Goal: Navigation & Orientation: Find specific page/section

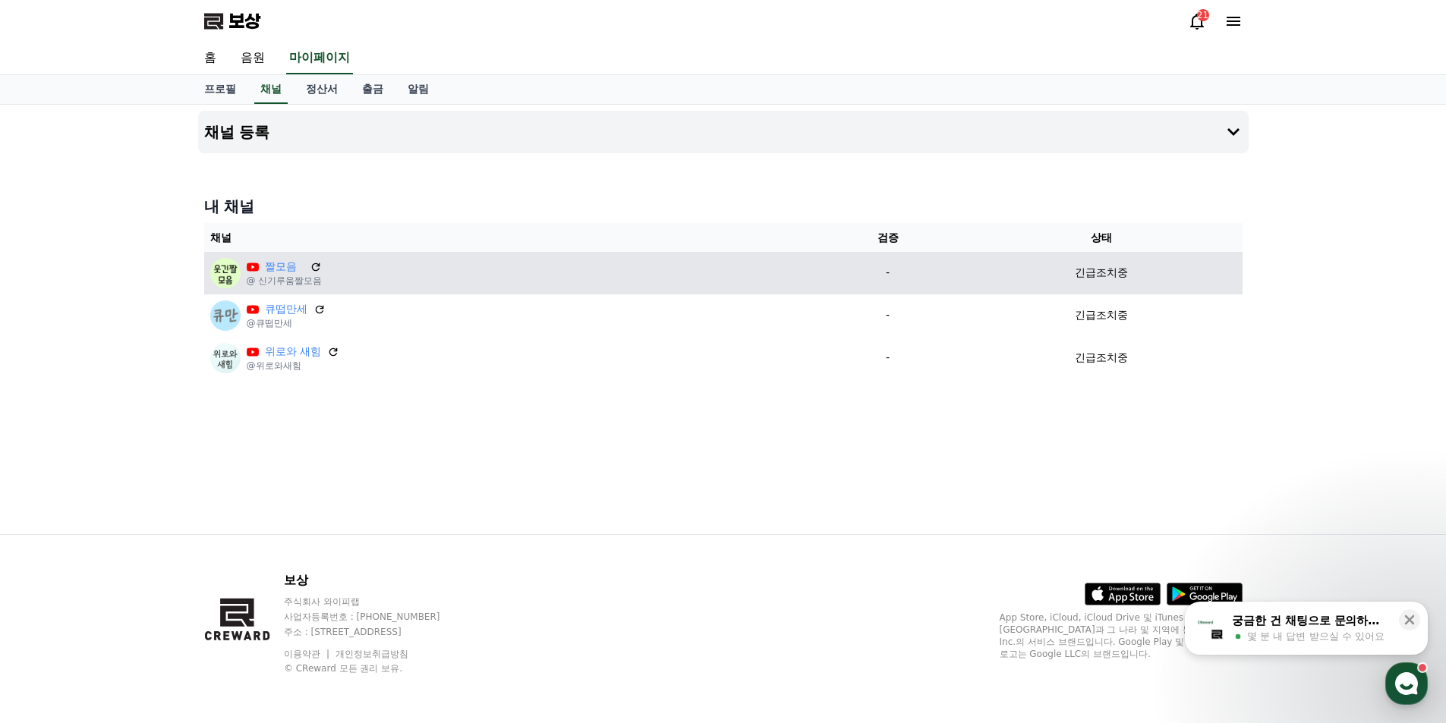
click at [1106, 279] on font "긴급조치중" at bounding box center [1101, 272] width 53 height 12
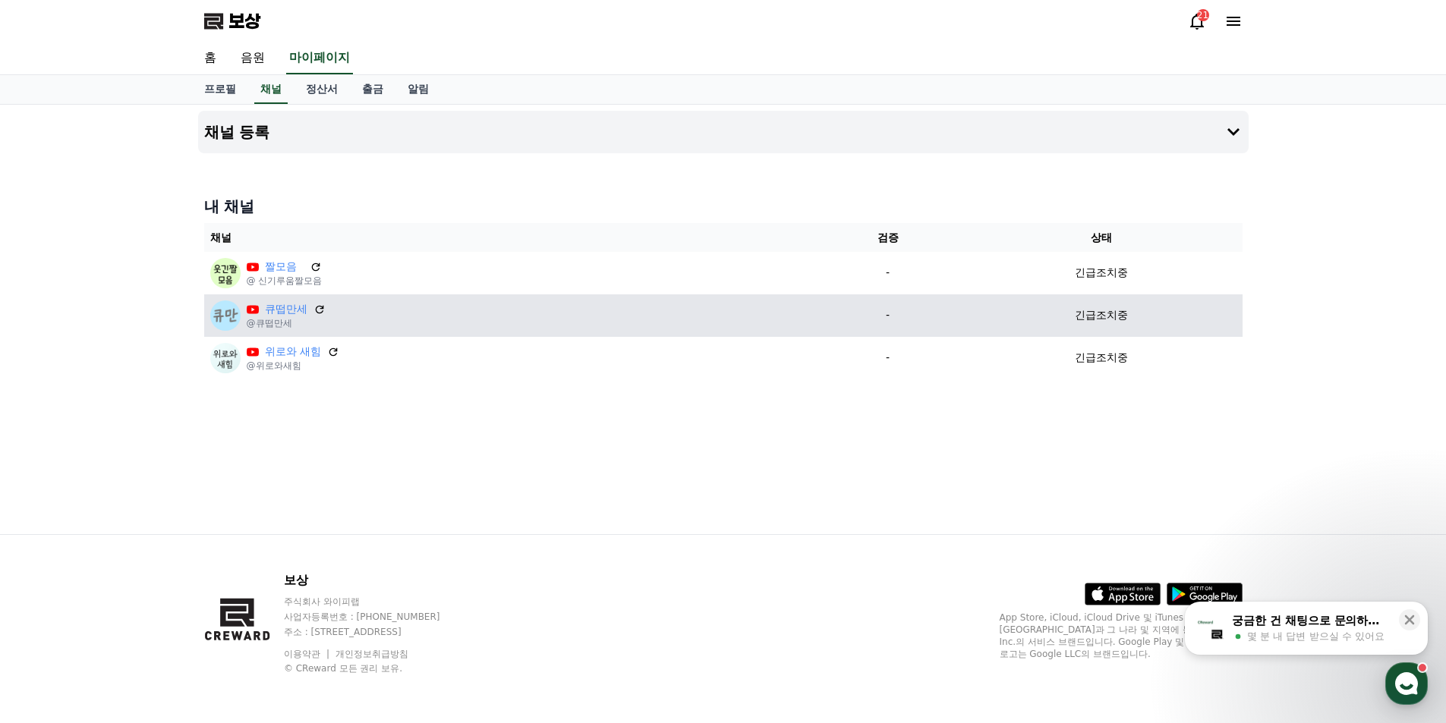
click at [1103, 315] on font "긴급조치중" at bounding box center [1101, 315] width 53 height 12
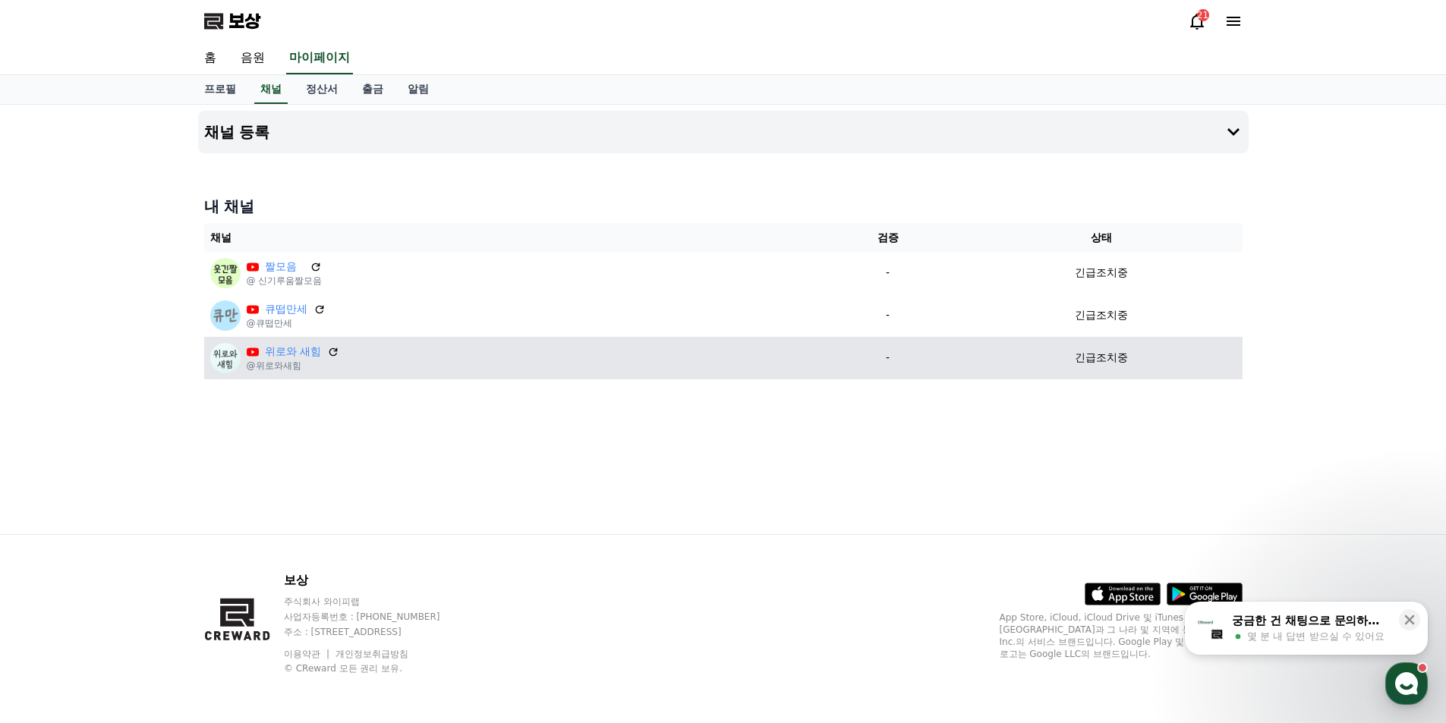
click at [1103, 356] on font "긴급조치중" at bounding box center [1101, 357] width 53 height 12
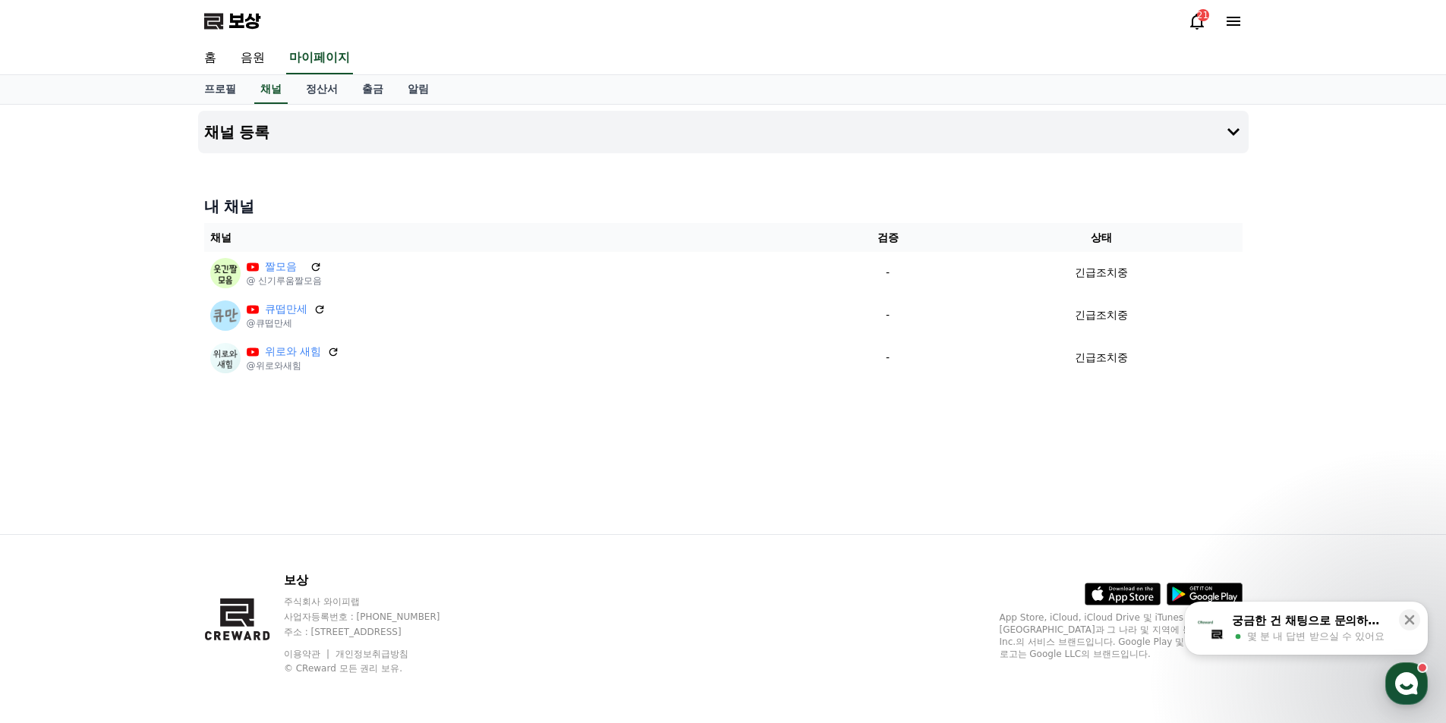
click at [515, 503] on div "채널 등록 내 채널 채널 검증 상태 짤모음 @ 신기루움짤모음 - 긴급조치중 큐떱만세 @큐떱만세 - 긴급조치중 위로와 새힘 @위로와새힘 - 긴급…" at bounding box center [723, 320] width 1062 height 430
click at [372, 93] on font "출금" at bounding box center [372, 89] width 21 height 12
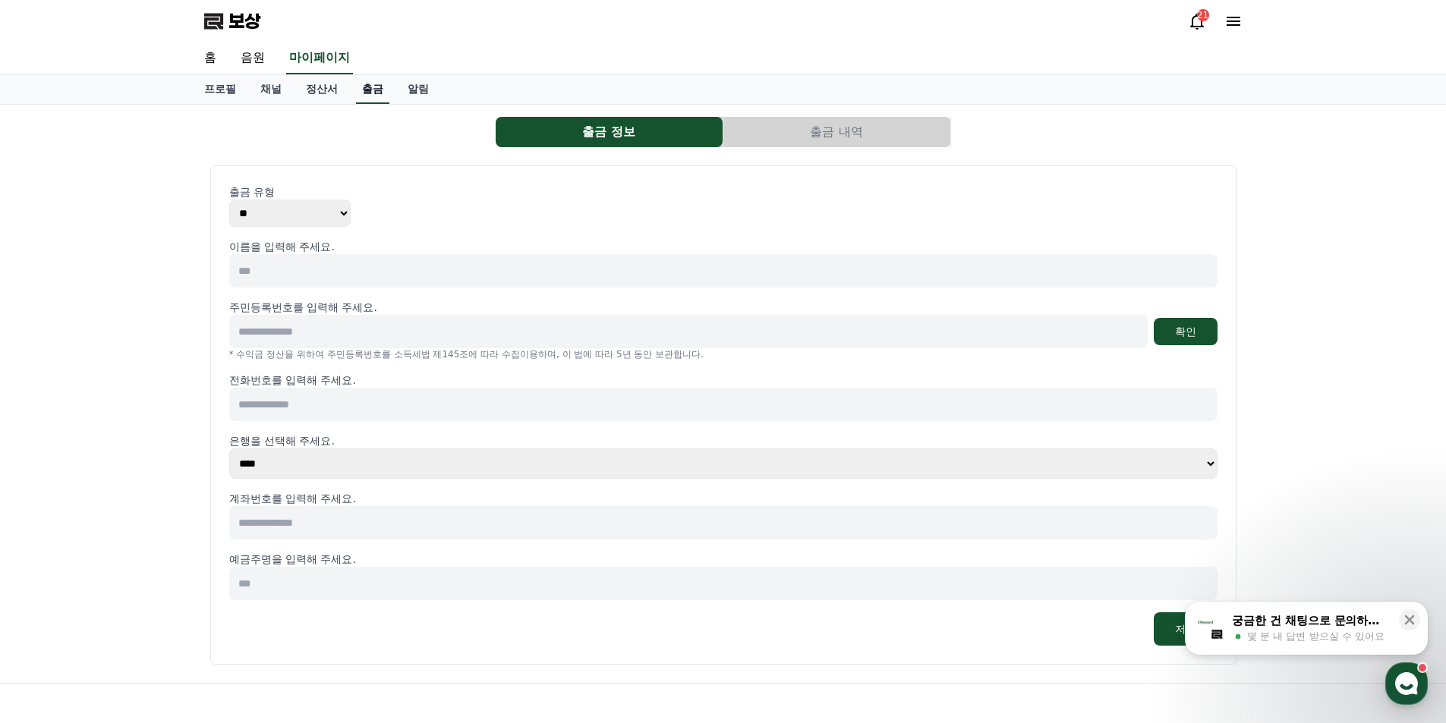
select select
click at [831, 141] on button "출금 내역" at bounding box center [836, 132] width 227 height 30
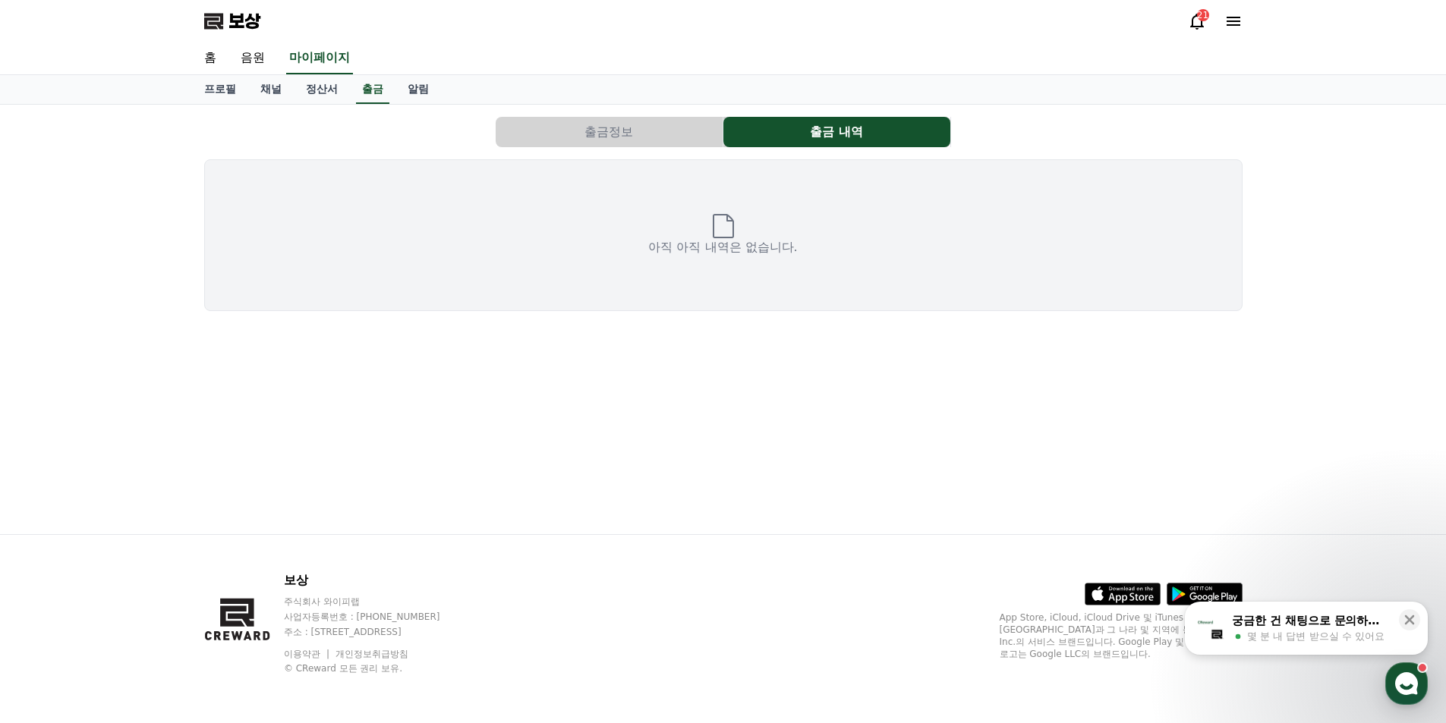
click at [1201, 14] on font "21" at bounding box center [1202, 15] width 11 height 11
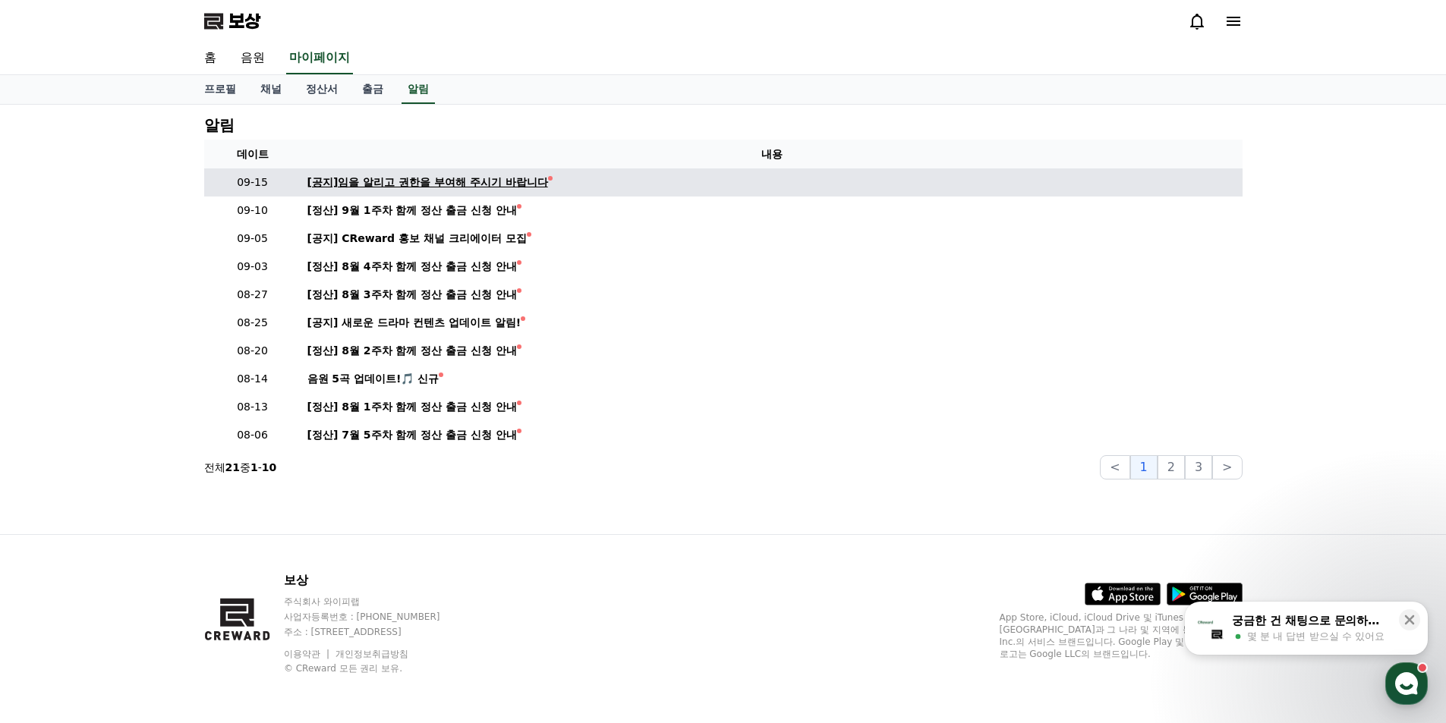
click at [435, 188] on font "[공지]임을 알리고 권한을 부여해 주시기 바랍니다" at bounding box center [427, 182] width 241 height 12
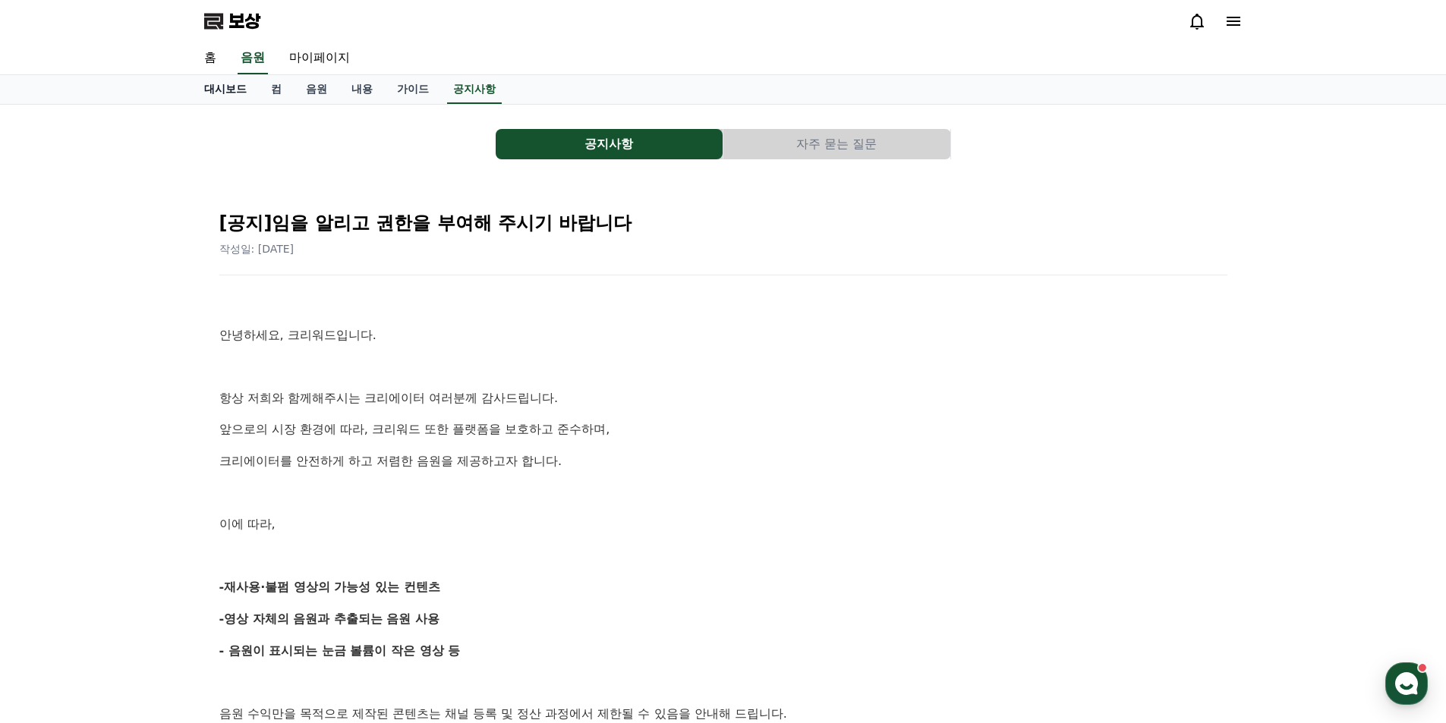
click at [222, 92] on font "대시보드" at bounding box center [225, 89] width 42 height 12
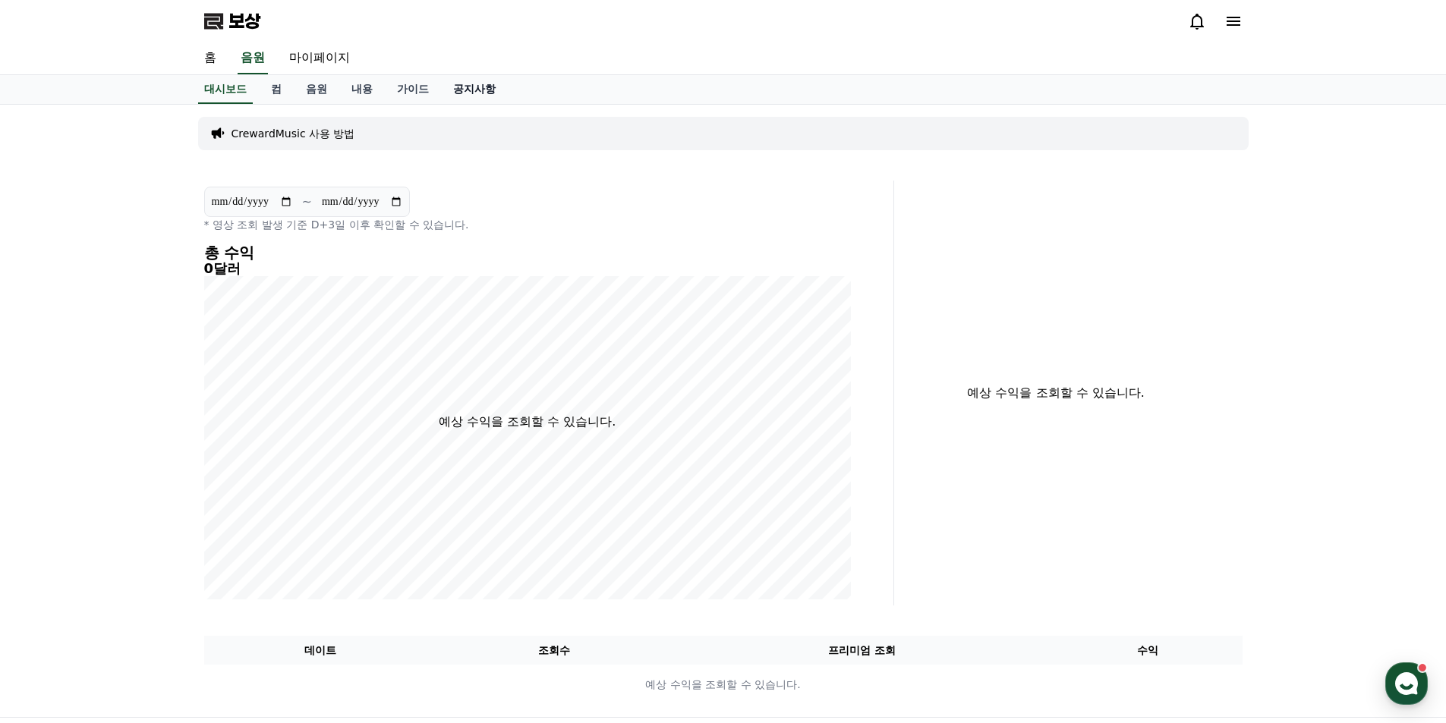
click at [493, 86] on font "공지사항" at bounding box center [474, 89] width 42 height 12
